Goal: Information Seeking & Learning: Learn about a topic

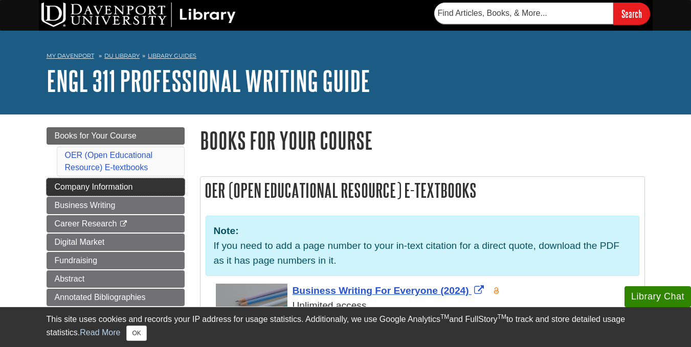
click at [105, 184] on span "Company Information" at bounding box center [94, 187] width 78 height 9
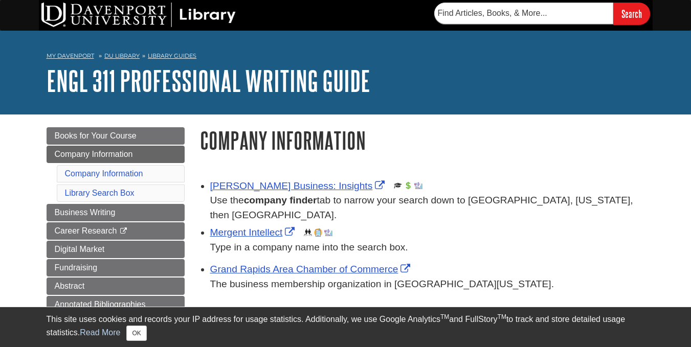
scroll to position [52, 0]
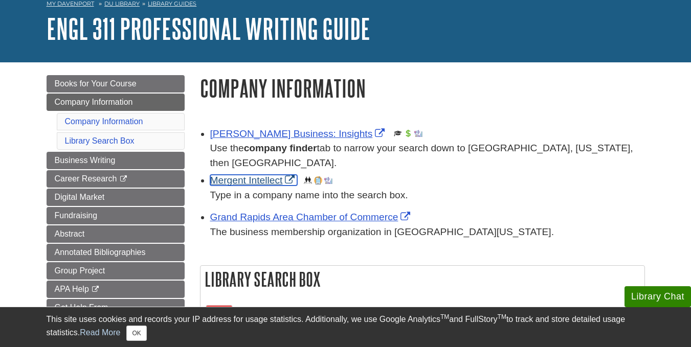
click at [239, 180] on link "Mergent Intellect" at bounding box center [253, 180] width 87 height 11
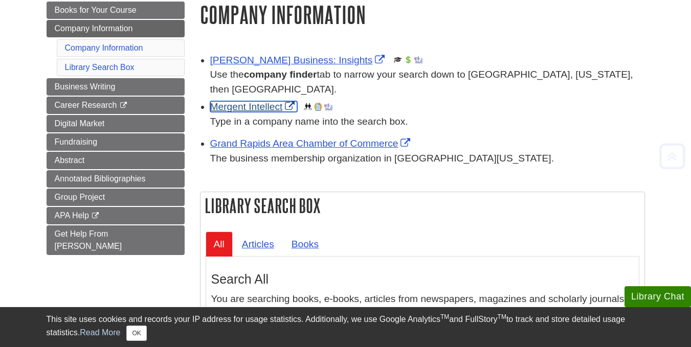
scroll to position [127, 0]
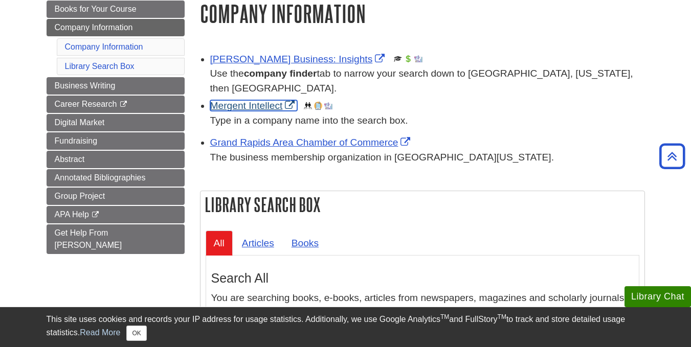
click at [269, 107] on link "Mergent Intellect" at bounding box center [253, 105] width 87 height 11
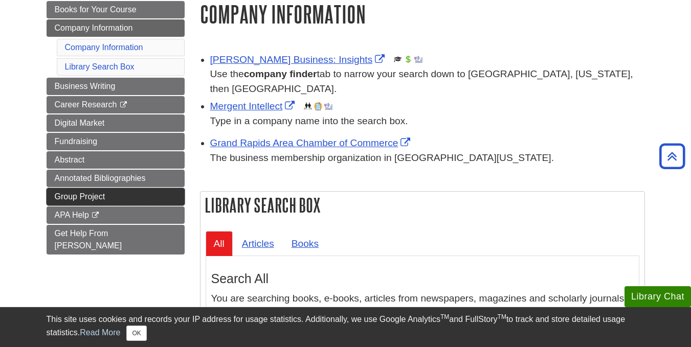
click at [108, 198] on link "Group Project" at bounding box center [116, 196] width 138 height 17
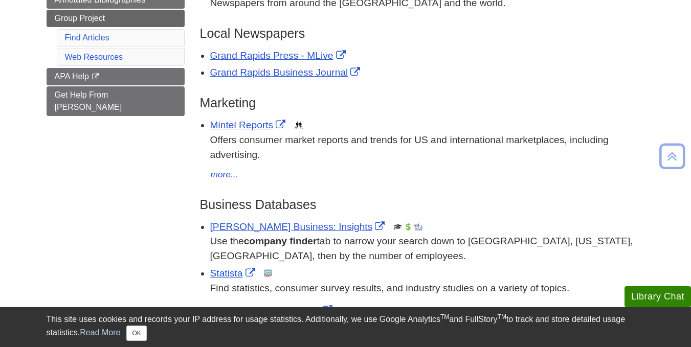
scroll to position [274, 0]
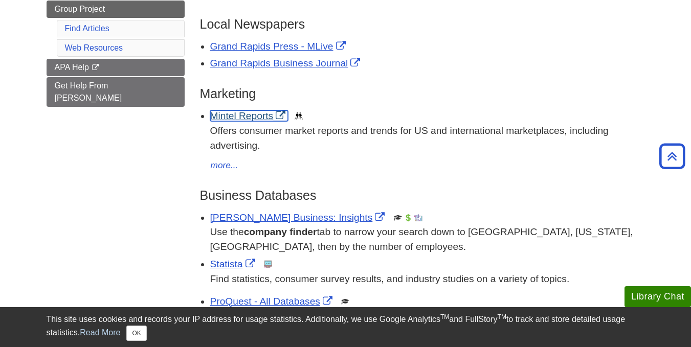
click at [223, 112] on link "Mintel Reports" at bounding box center [249, 115] width 78 height 11
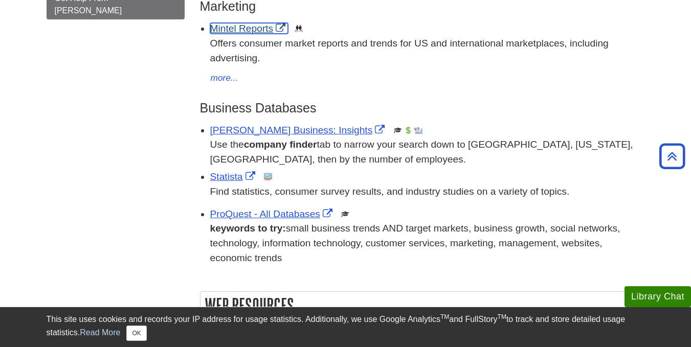
scroll to position [0, 0]
